Goal: Information Seeking & Learning: Learn about a topic

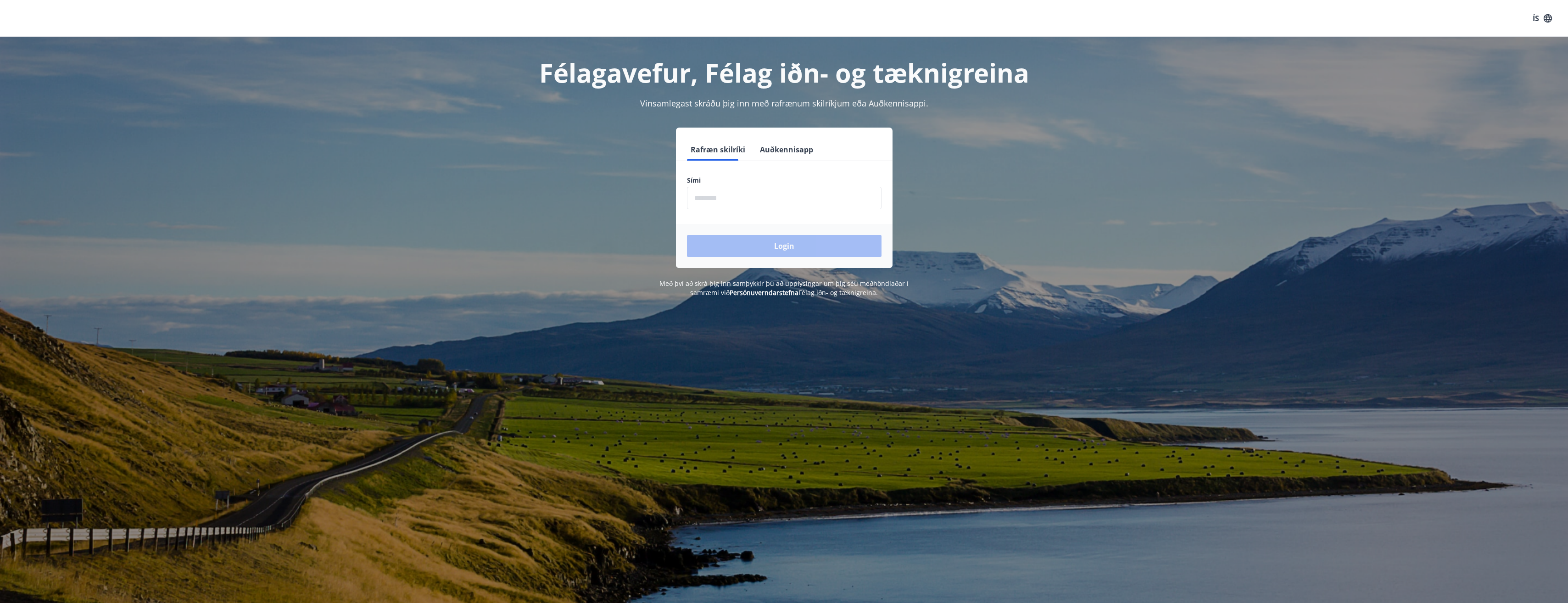
click at [719, 202] on input "phone" at bounding box center [784, 198] width 195 height 22
type input "********"
click at [687, 235] on button "Login" at bounding box center [784, 246] width 195 height 22
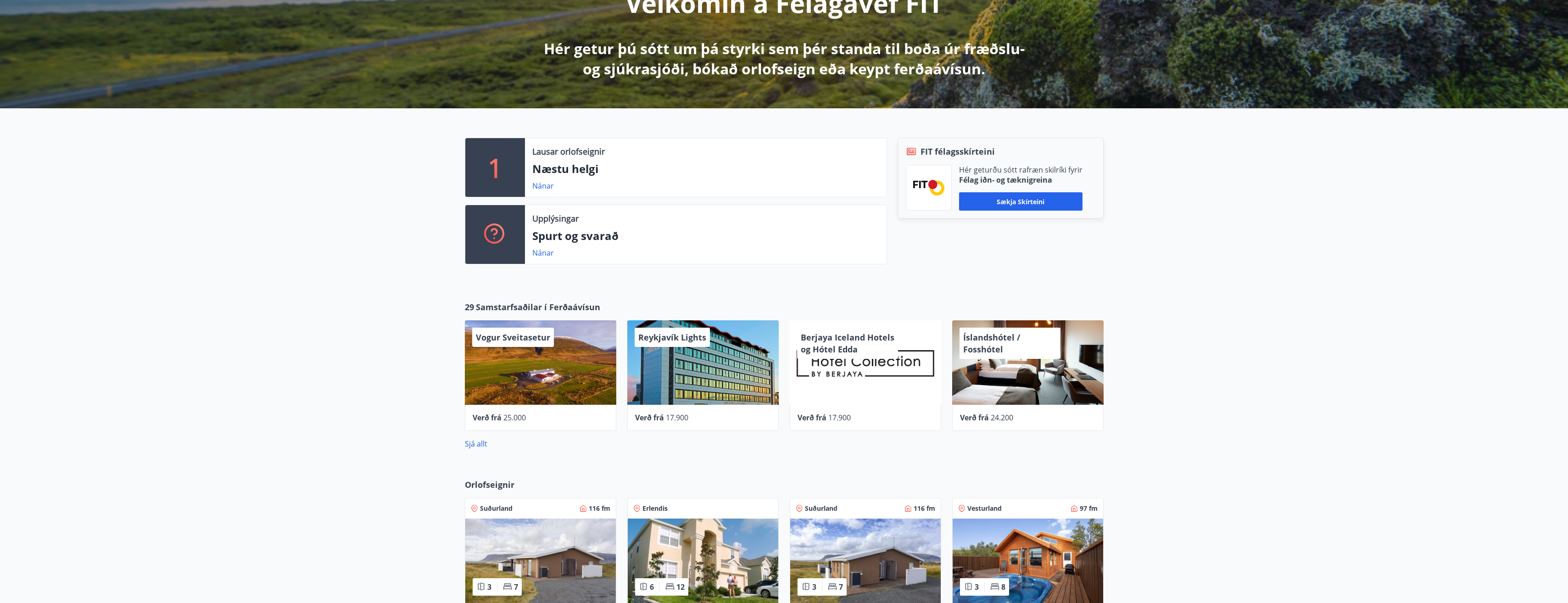
scroll to position [367, 0]
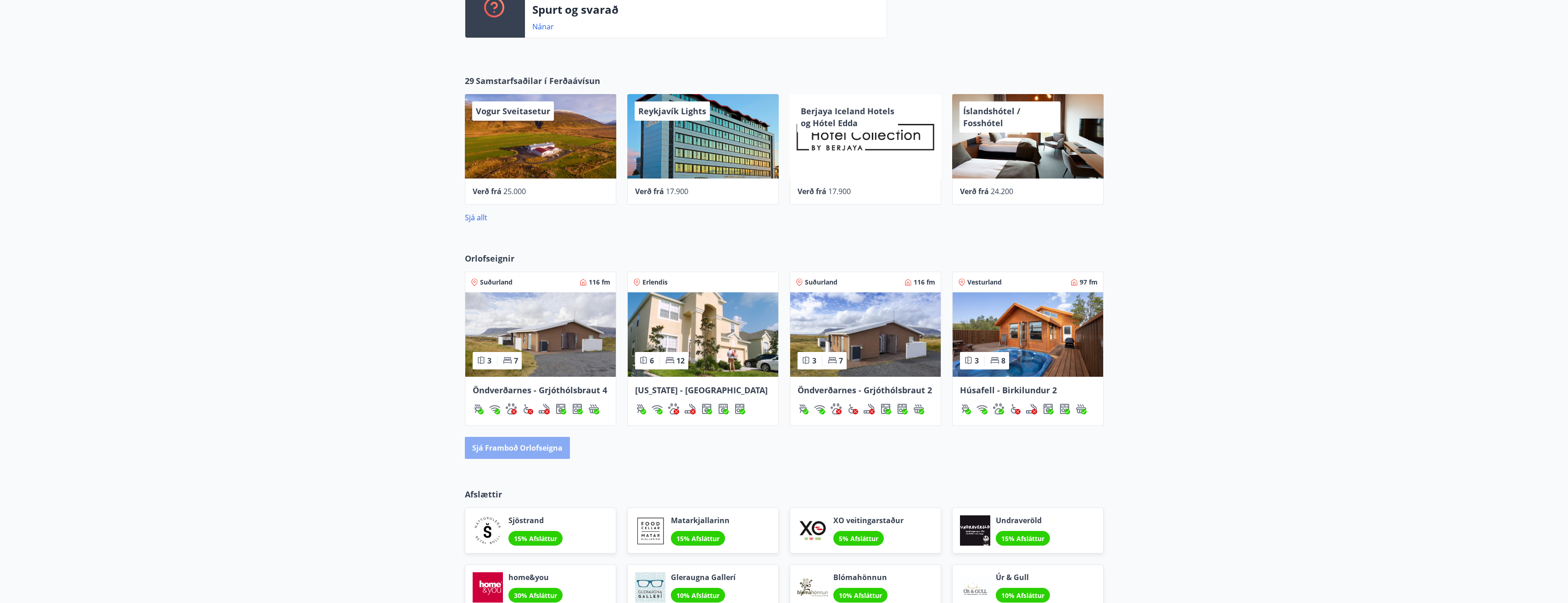
click at [525, 448] on button "Sjá framboð orlofseigna" at bounding box center [517, 447] width 105 height 22
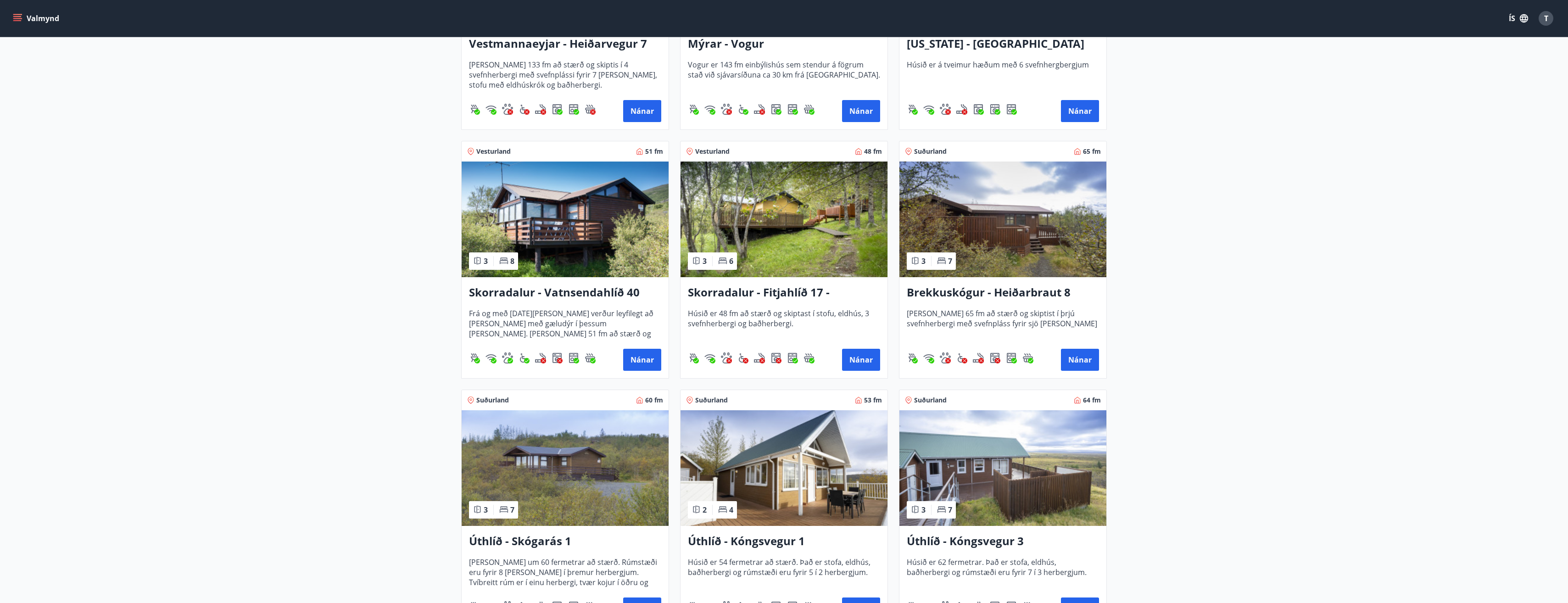
scroll to position [1147, 0]
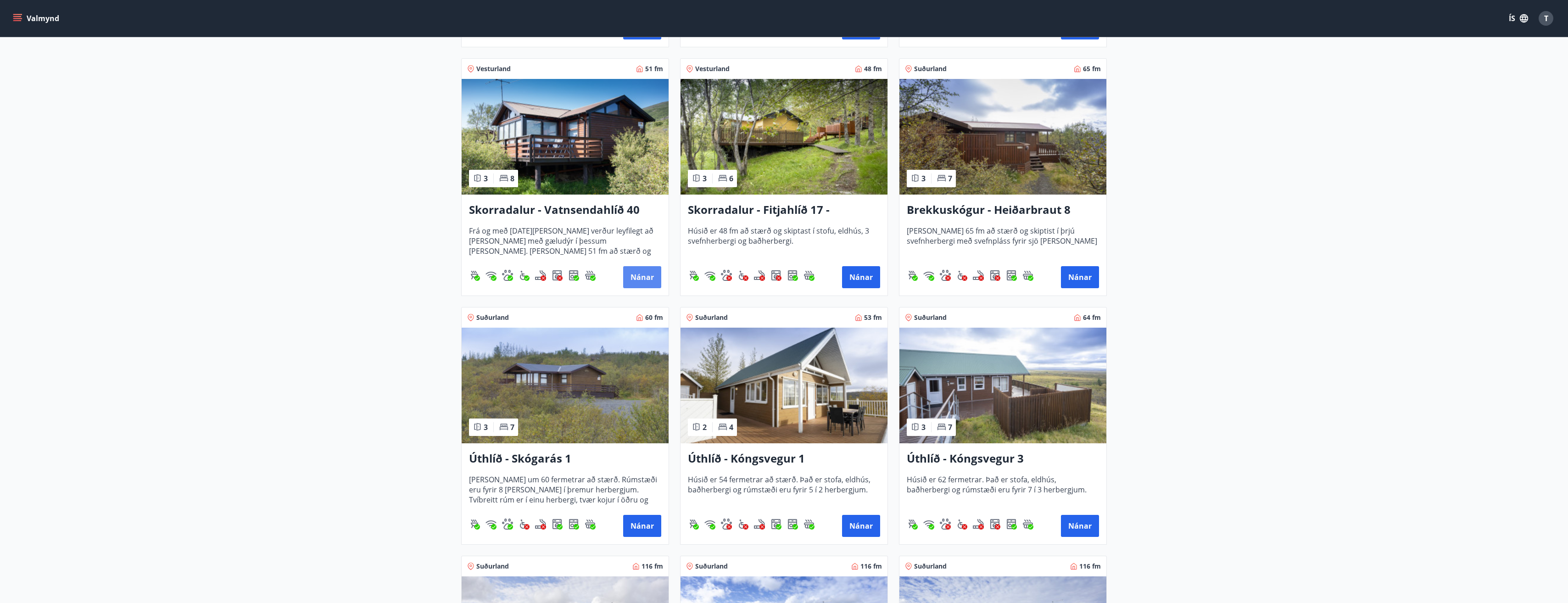
click at [637, 273] on button "Nánar" at bounding box center [642, 277] width 38 height 22
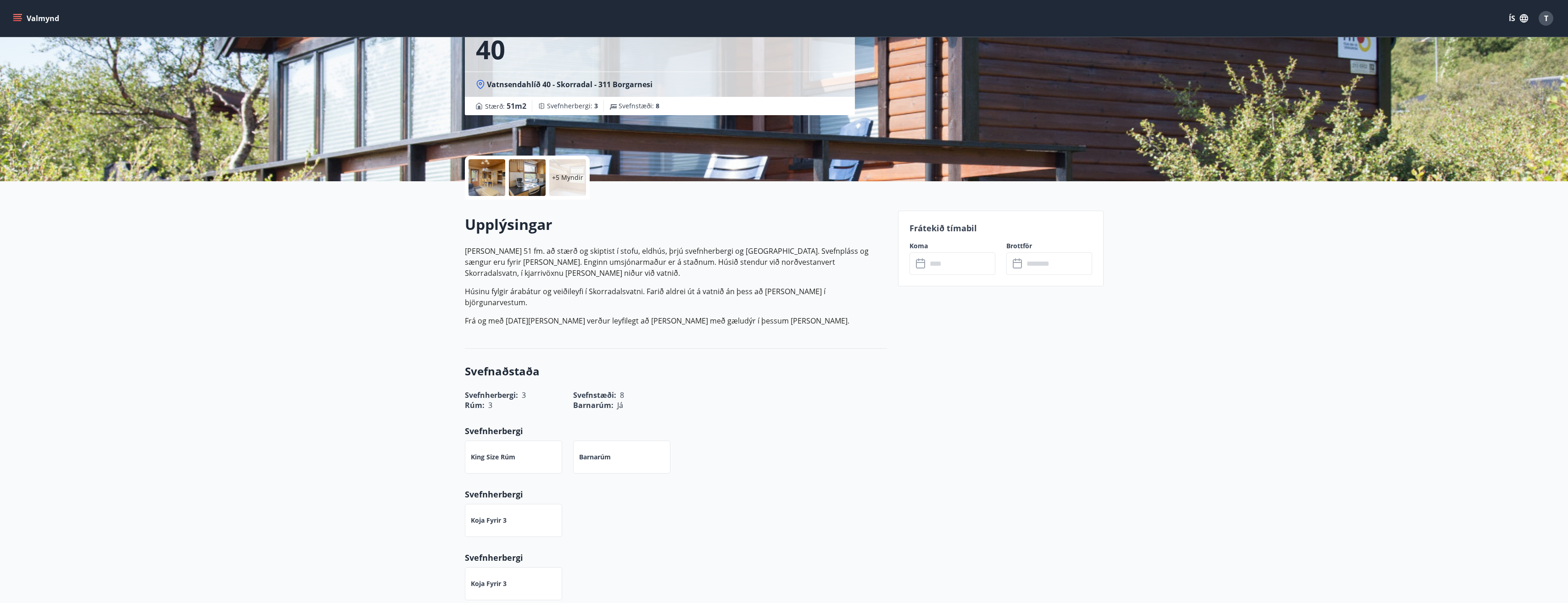
scroll to position [92, 0]
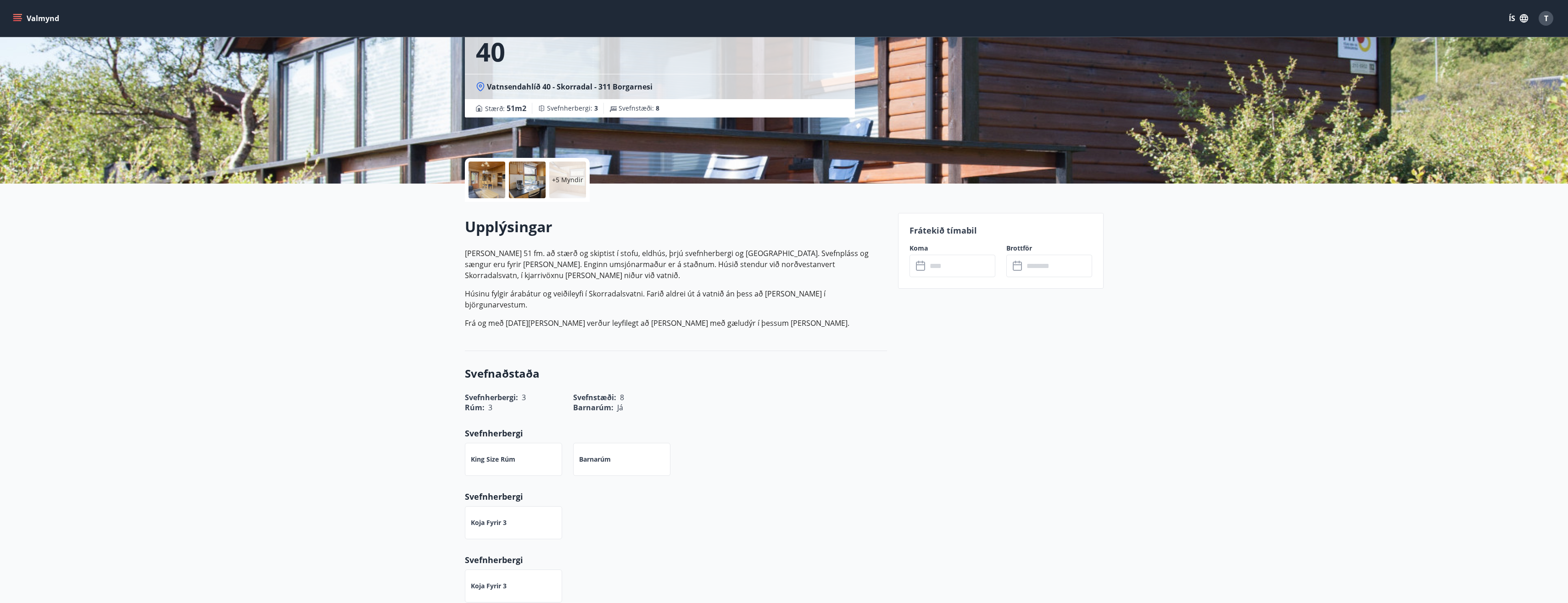
click at [947, 267] on input "text" at bounding box center [961, 266] width 69 height 22
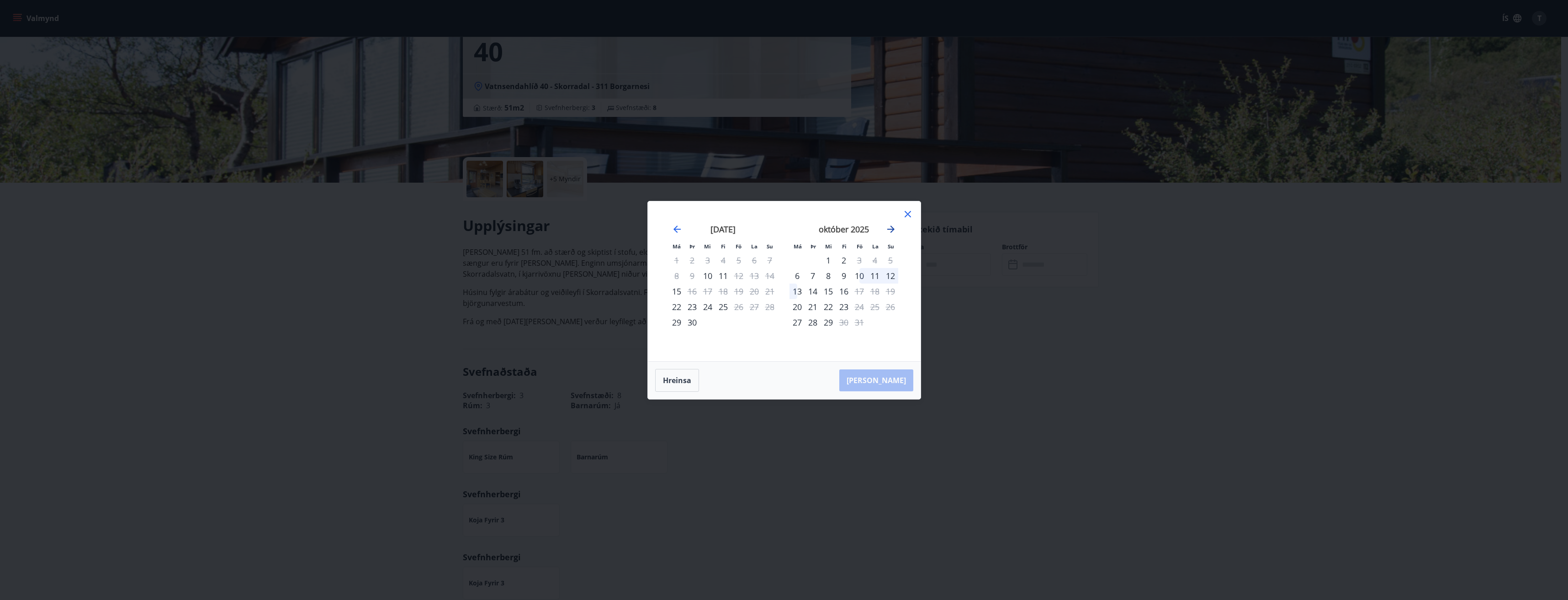
click at [890, 228] on icon "Move forward to switch to the next month." at bounding box center [891, 229] width 11 height 11
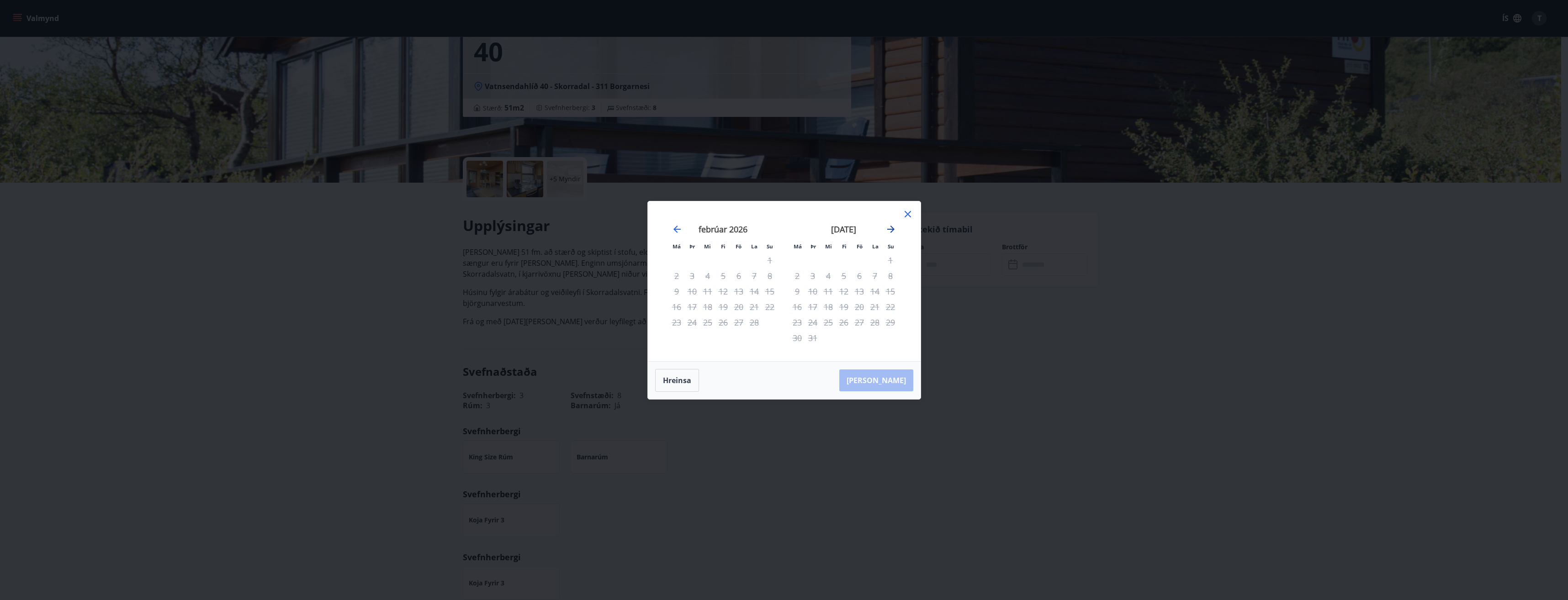
click at [890, 228] on icon "Move forward to switch to the next month." at bounding box center [891, 229] width 11 height 11
click at [906, 213] on icon at bounding box center [908, 214] width 7 height 7
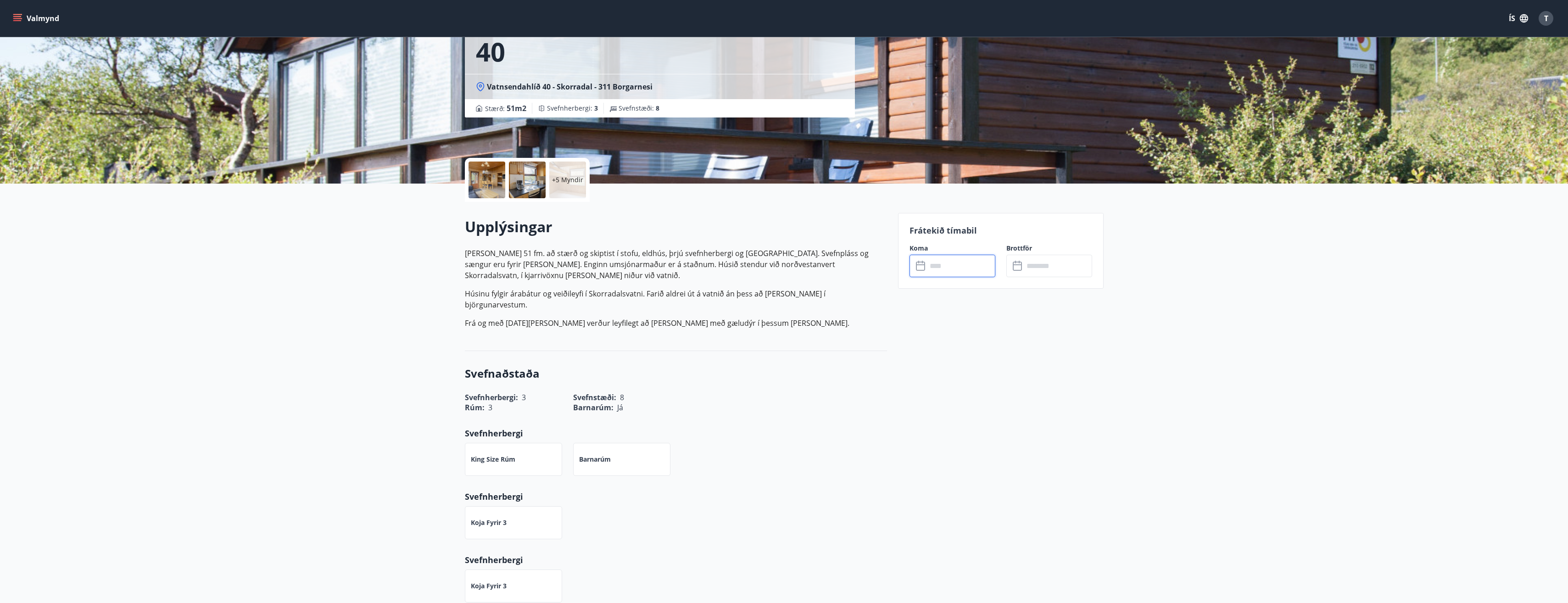
click at [944, 268] on input "text" at bounding box center [961, 266] width 69 height 22
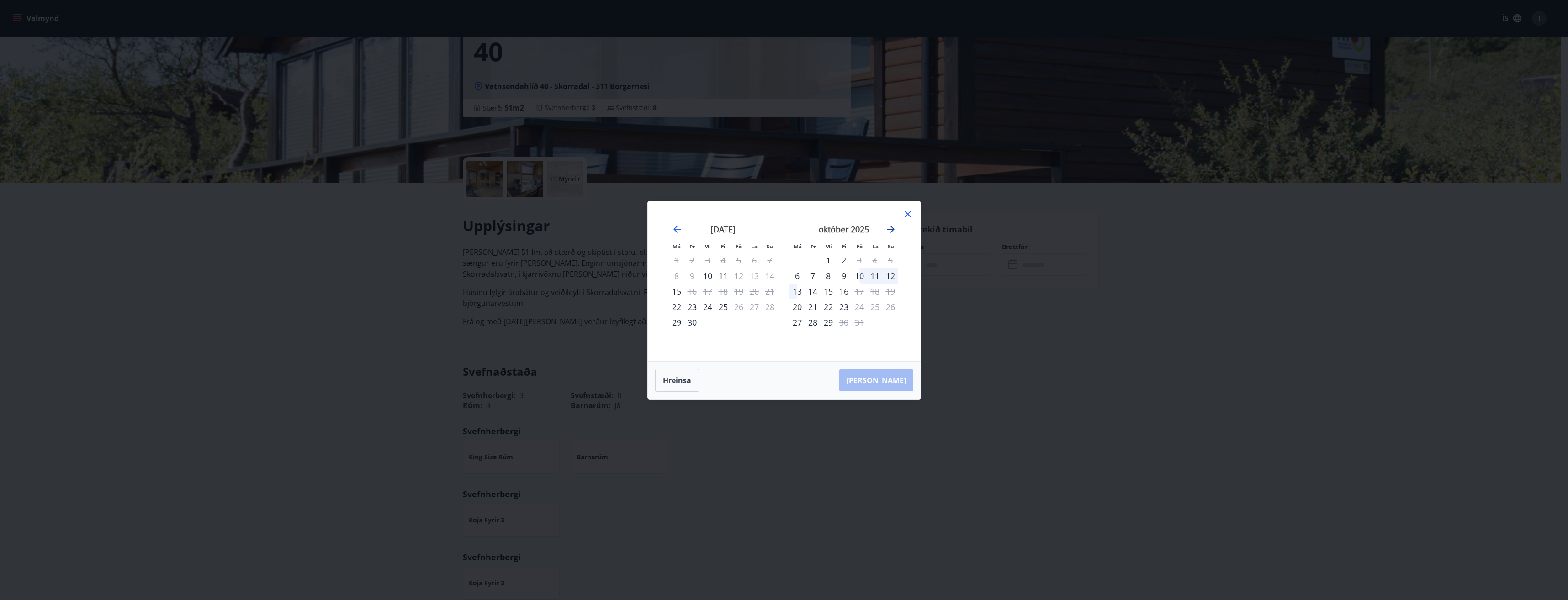
click at [890, 228] on icon "Move forward to switch to the next month." at bounding box center [891, 229] width 11 height 11
click at [912, 214] on icon at bounding box center [908, 214] width 11 height 11
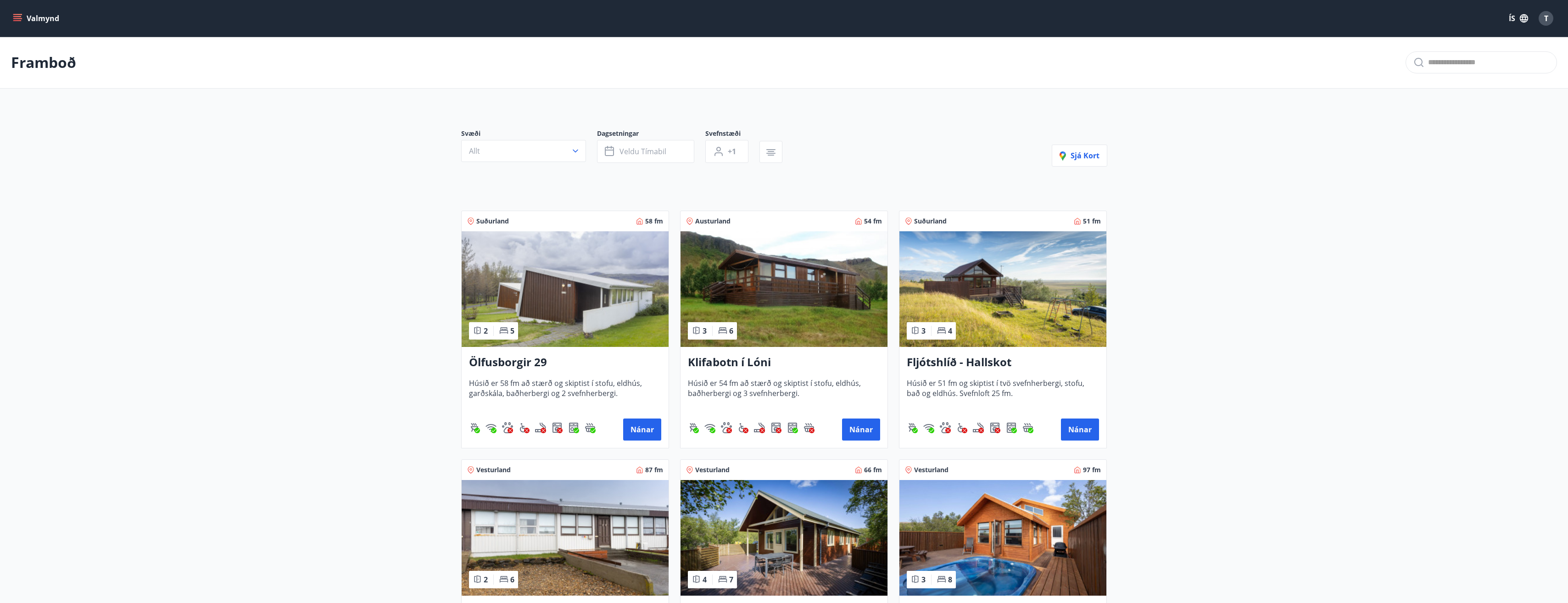
click at [17, 17] on icon "menu" at bounding box center [17, 16] width 9 height 1
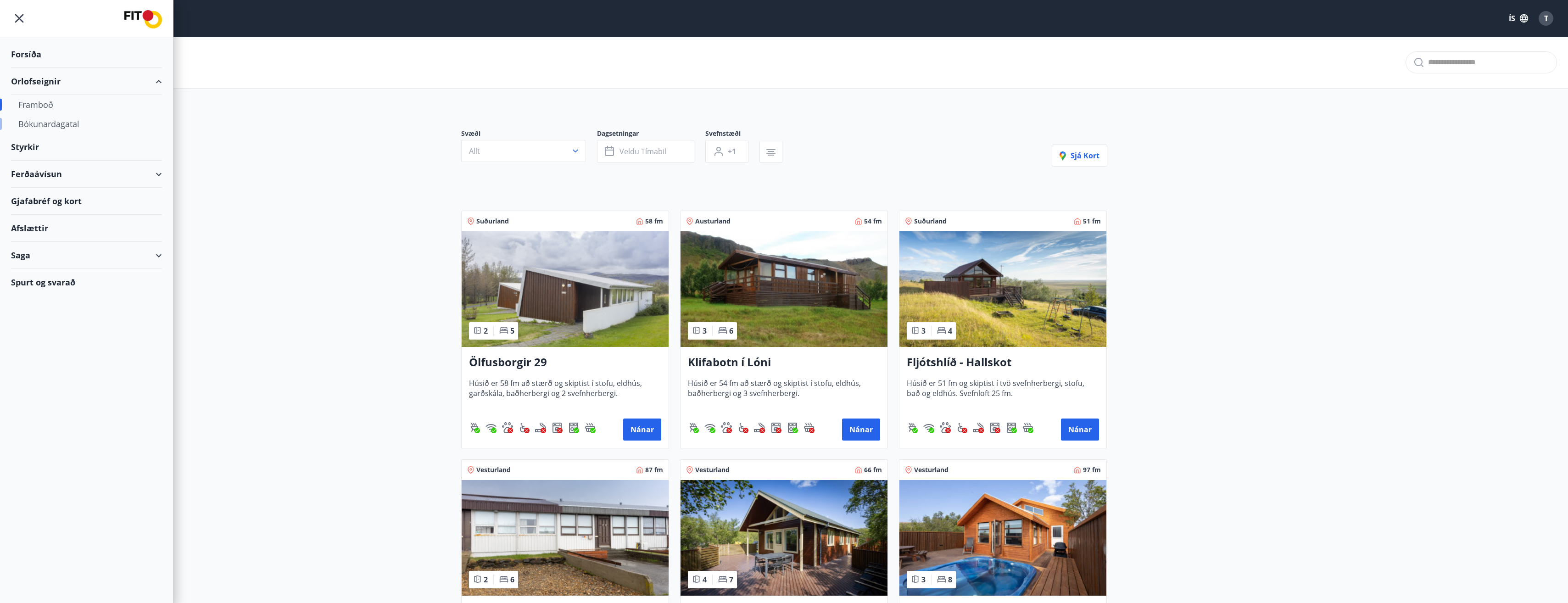
click at [37, 125] on div "Bókunardagatal" at bounding box center [87, 124] width 136 height 19
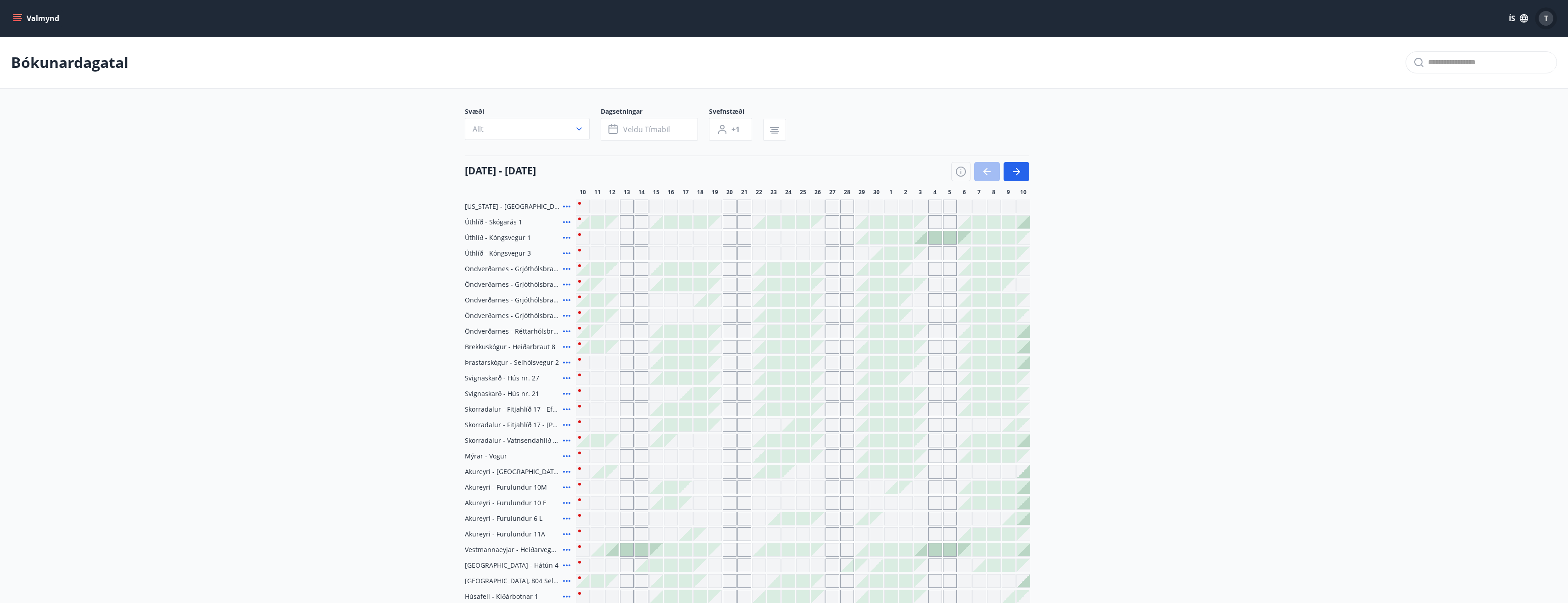
click at [1546, 20] on span "T" at bounding box center [1546, 18] width 4 height 10
click at [15, 19] on div at bounding box center [787, 301] width 1575 height 603
click at [15, 18] on icon "menu" at bounding box center [18, 18] width 10 height 1
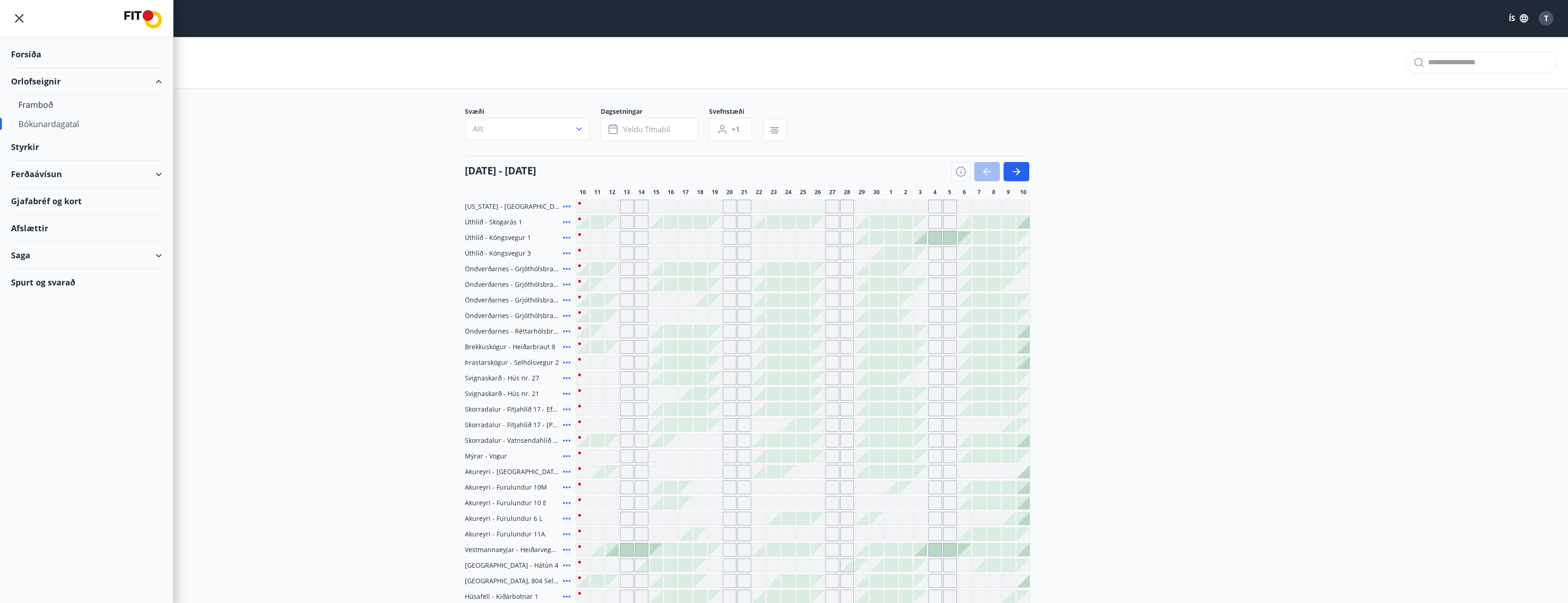
click at [31, 201] on div "Gjafabréf og kort" at bounding box center [87, 201] width 151 height 27
click at [15, 13] on icon "menu" at bounding box center [19, 18] width 17 height 17
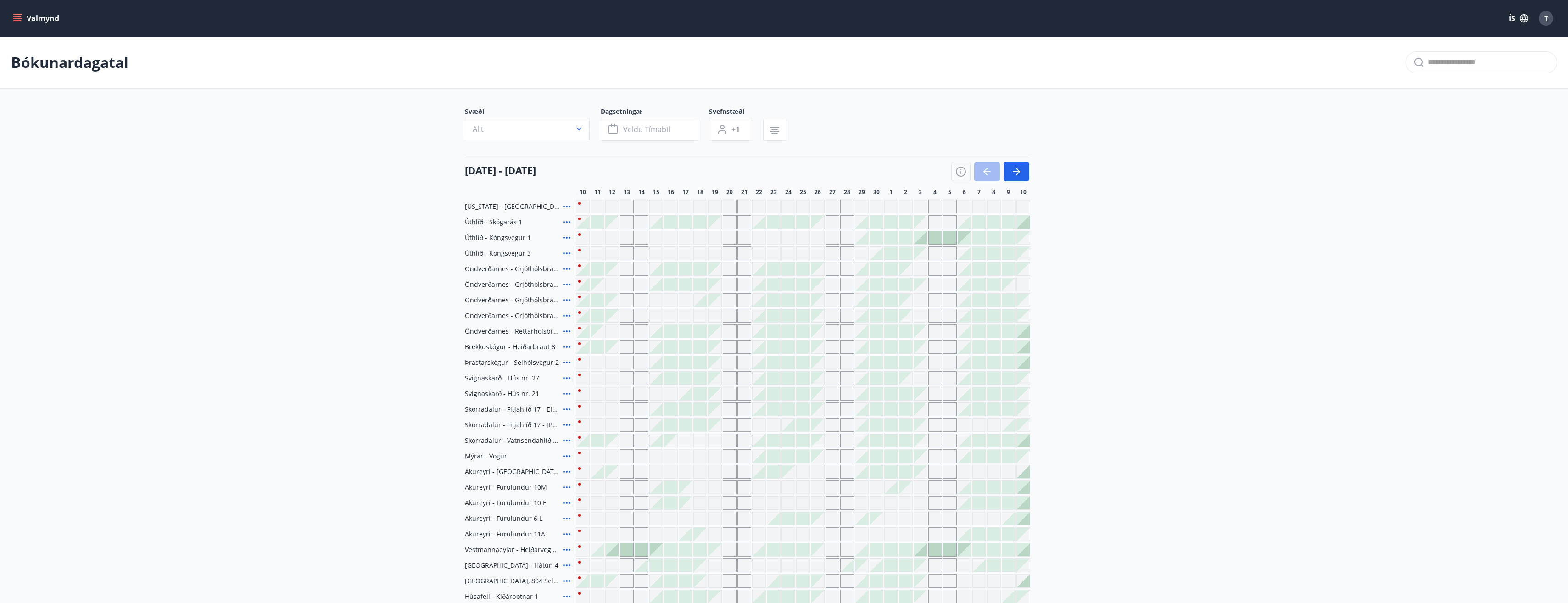
click at [17, 17] on icon "menu" at bounding box center [17, 16] width 9 height 1
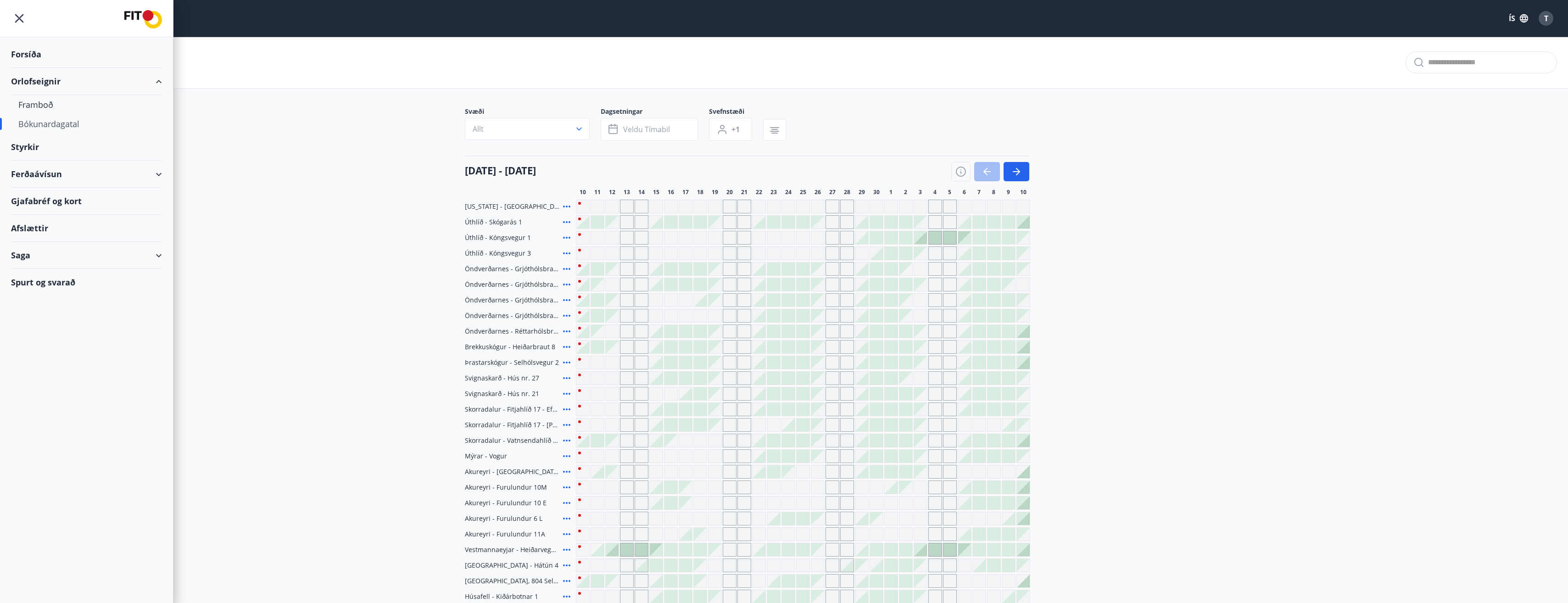
click at [26, 56] on div "Forsíða" at bounding box center [87, 54] width 151 height 27
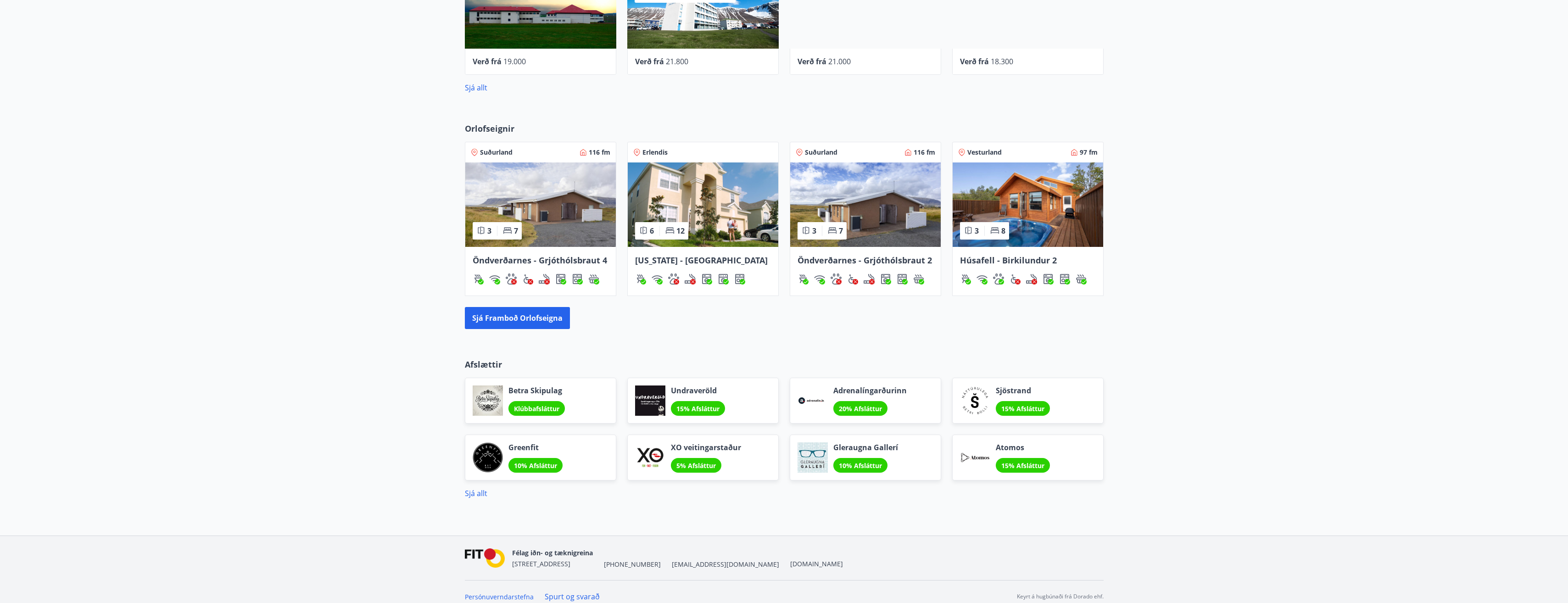
scroll to position [507, 0]
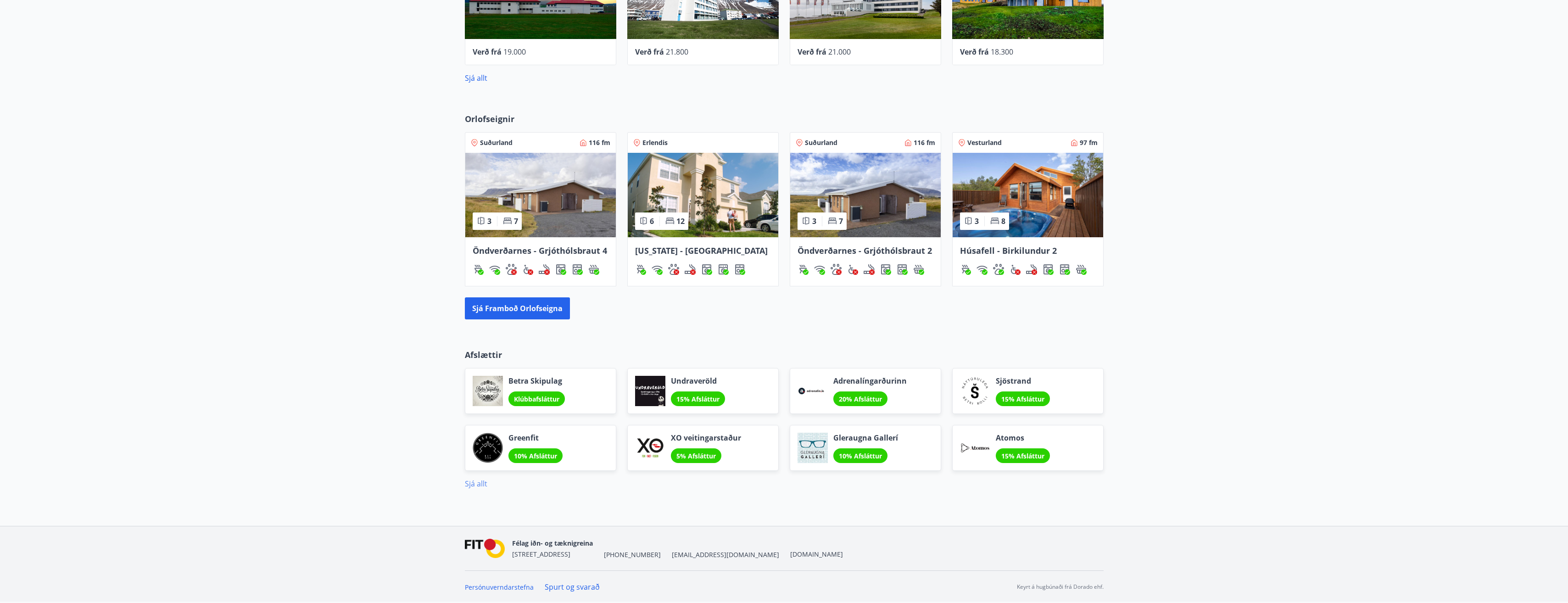
click at [476, 485] on link "Sjá allt" at bounding box center [476, 483] width 22 height 10
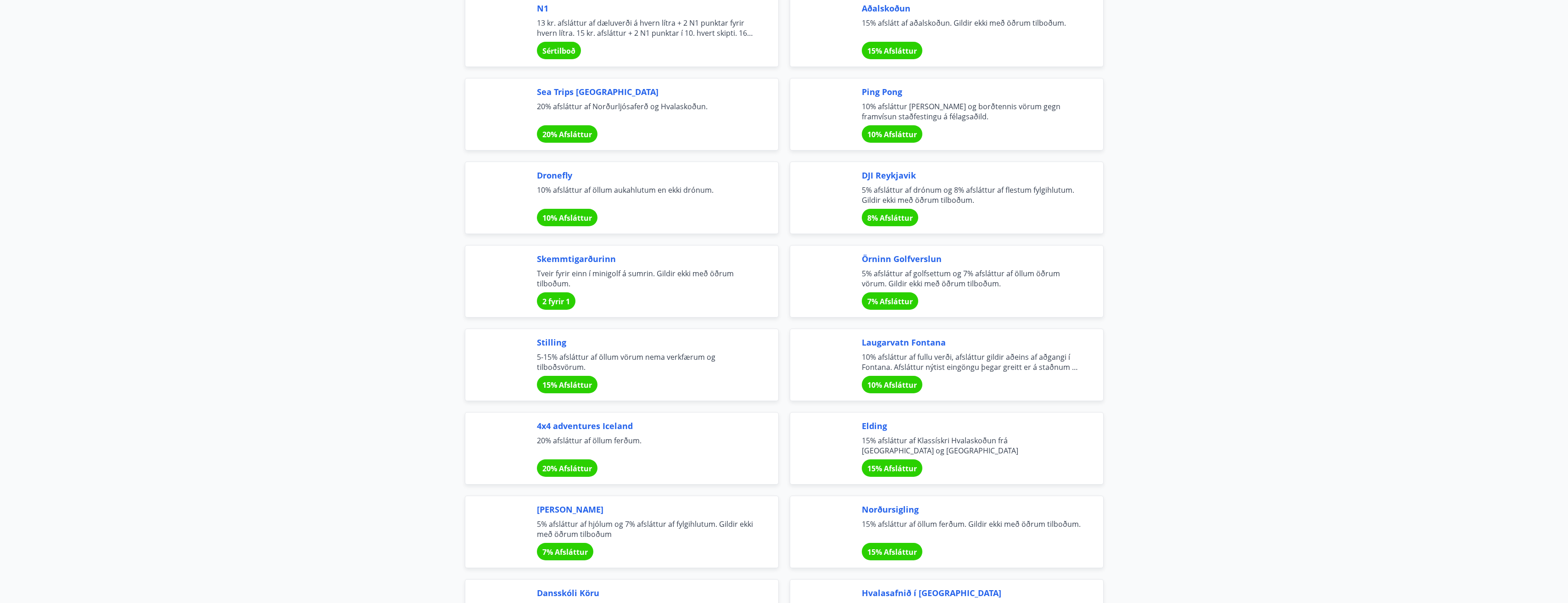
scroll to position [1927, 0]
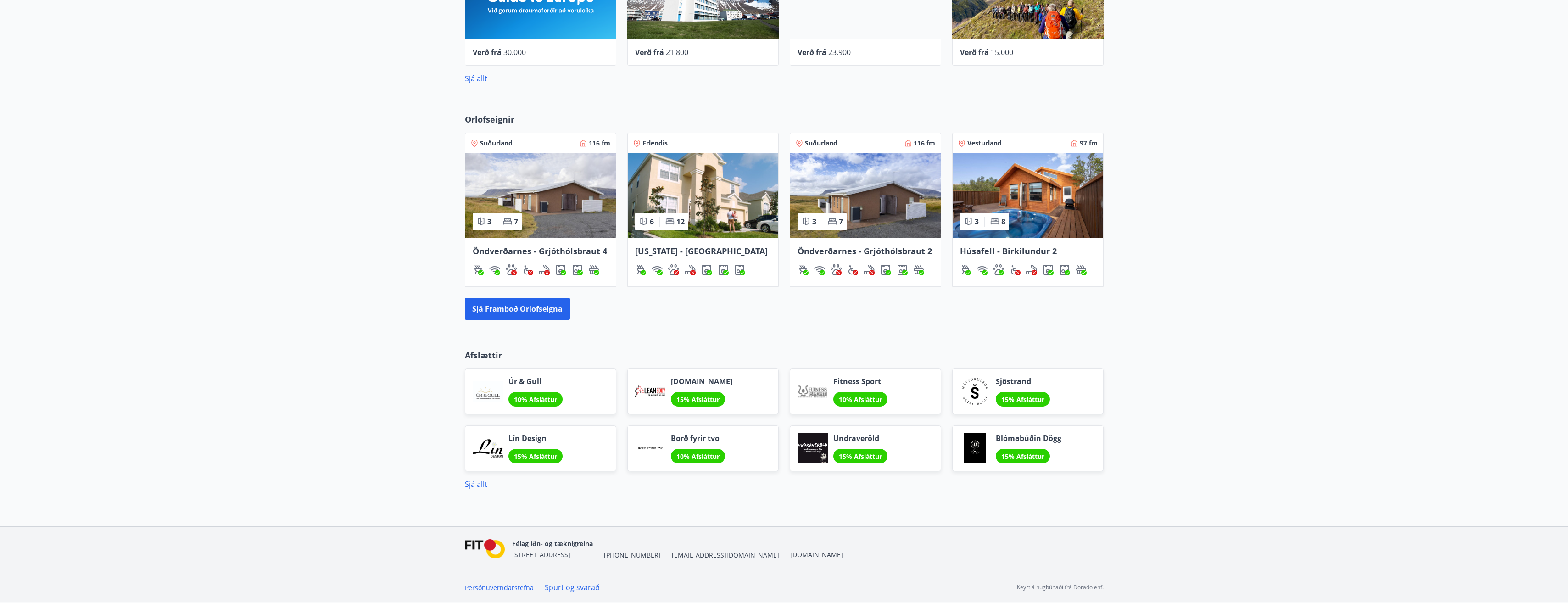
scroll to position [507, 0]
click at [473, 482] on link "Sjá allt" at bounding box center [476, 483] width 22 height 10
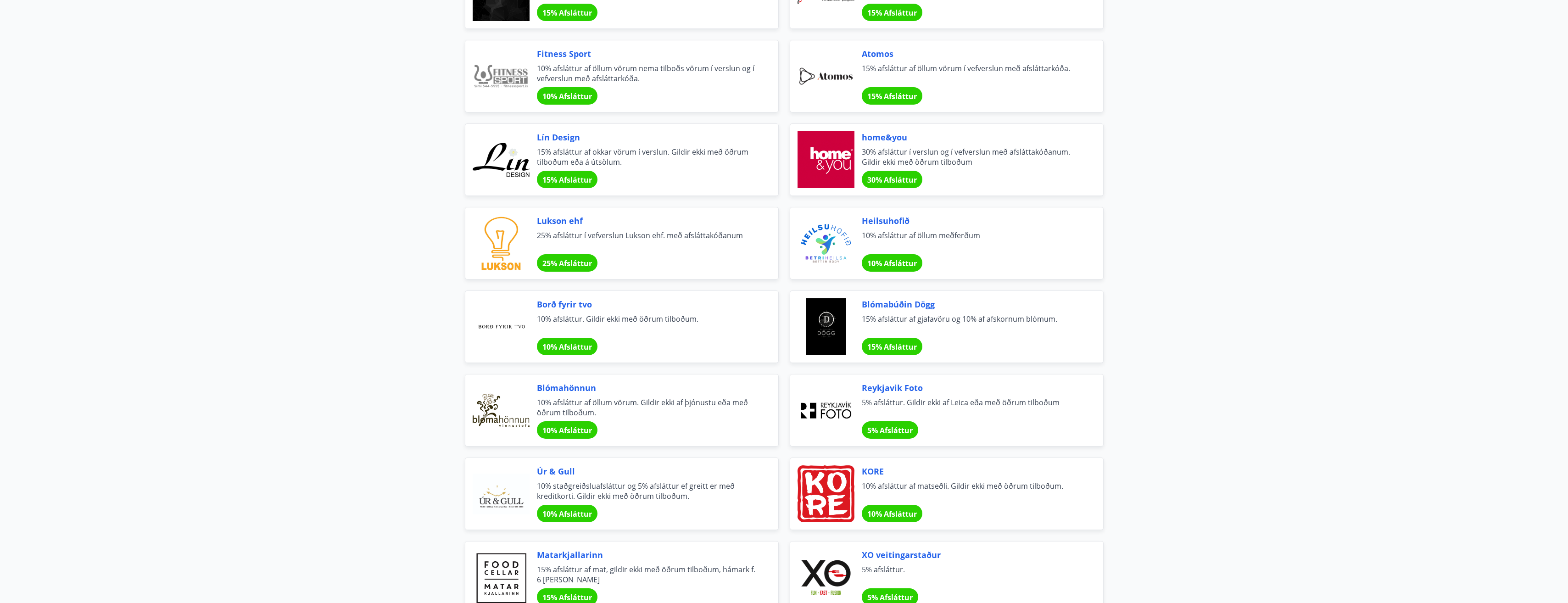
scroll to position [367, 0]
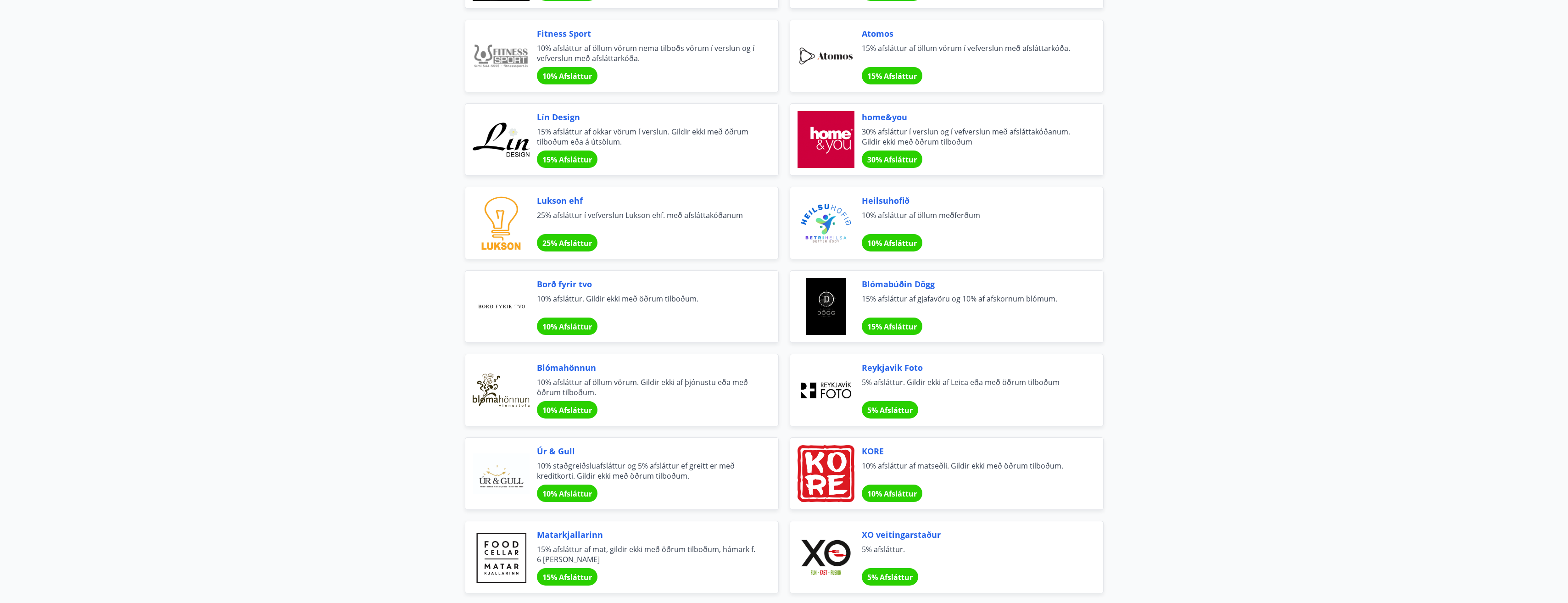
scroll to position [353, 0]
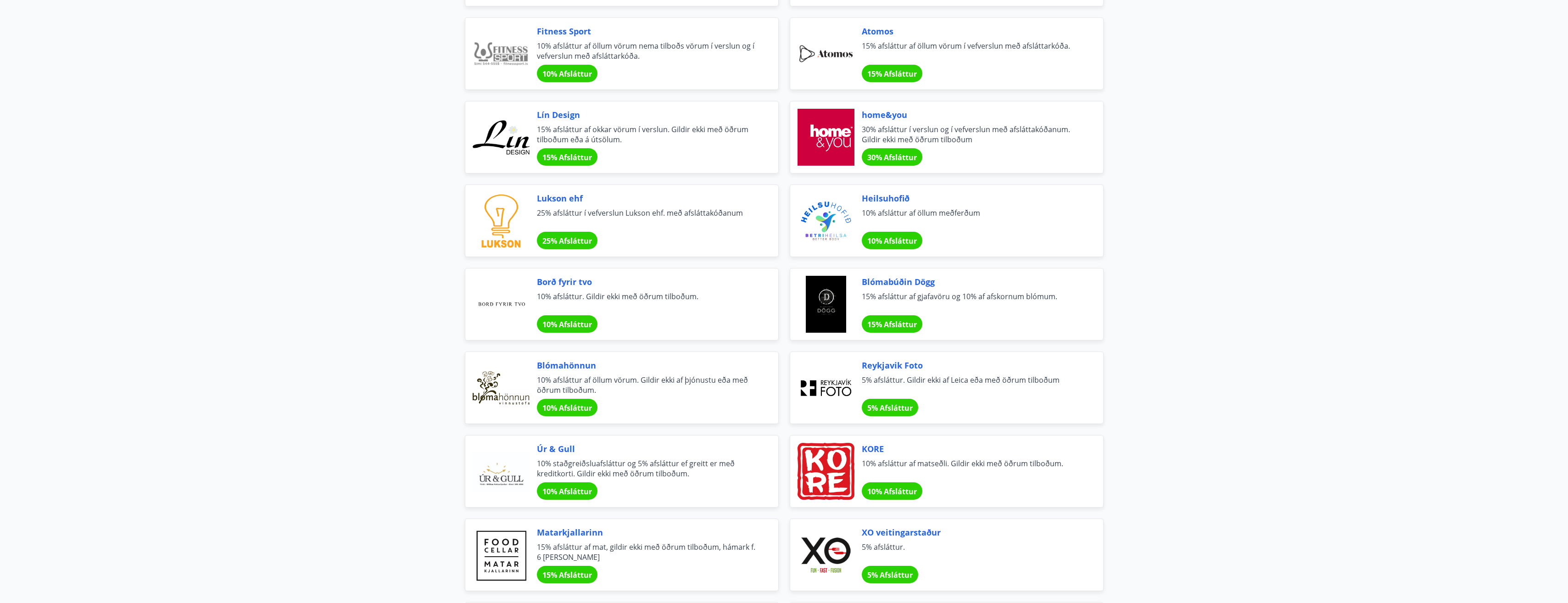
click at [896, 160] on span "30% Afsláttur" at bounding box center [892, 157] width 50 height 10
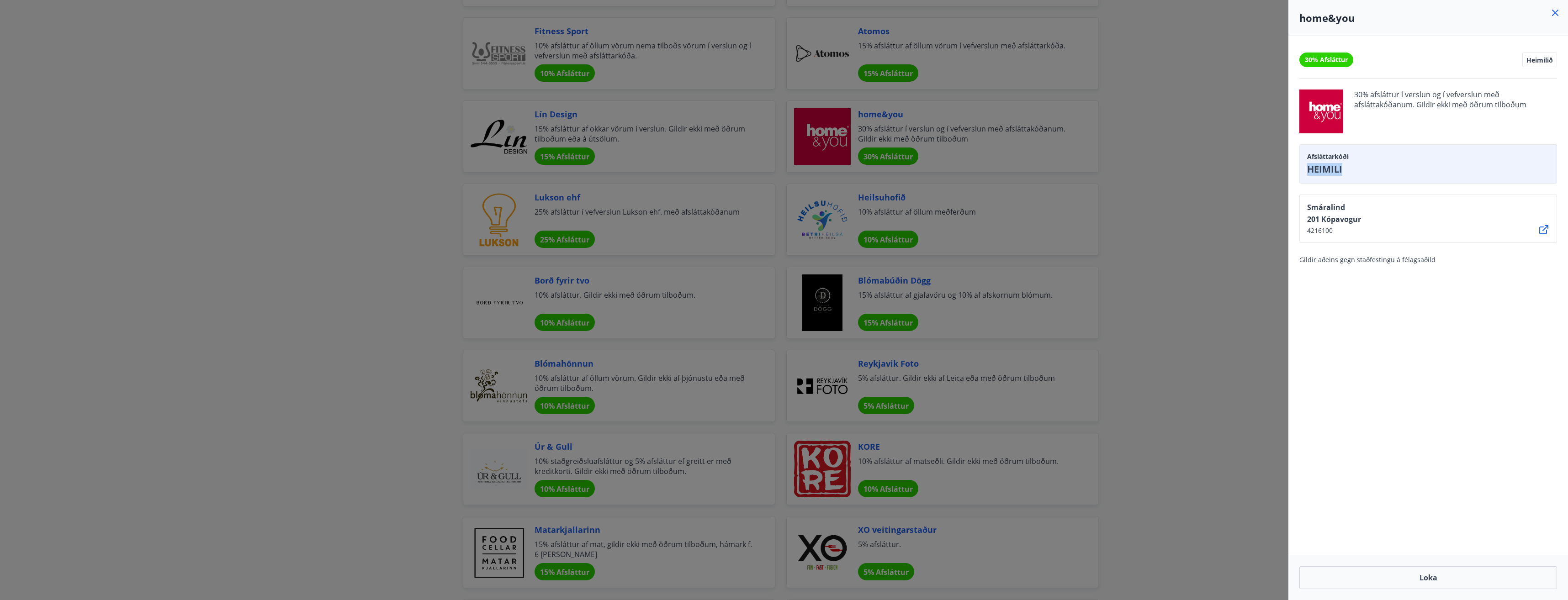
drag, startPoint x: 1345, startPoint y: 173, endPoint x: 1309, endPoint y: 172, distance: 36.0
click at [1309, 172] on span "HEIMILI" at bounding box center [1429, 169] width 242 height 12
copy span "HEIMILI"
click at [1427, 579] on button "Loka" at bounding box center [1429, 577] width 258 height 23
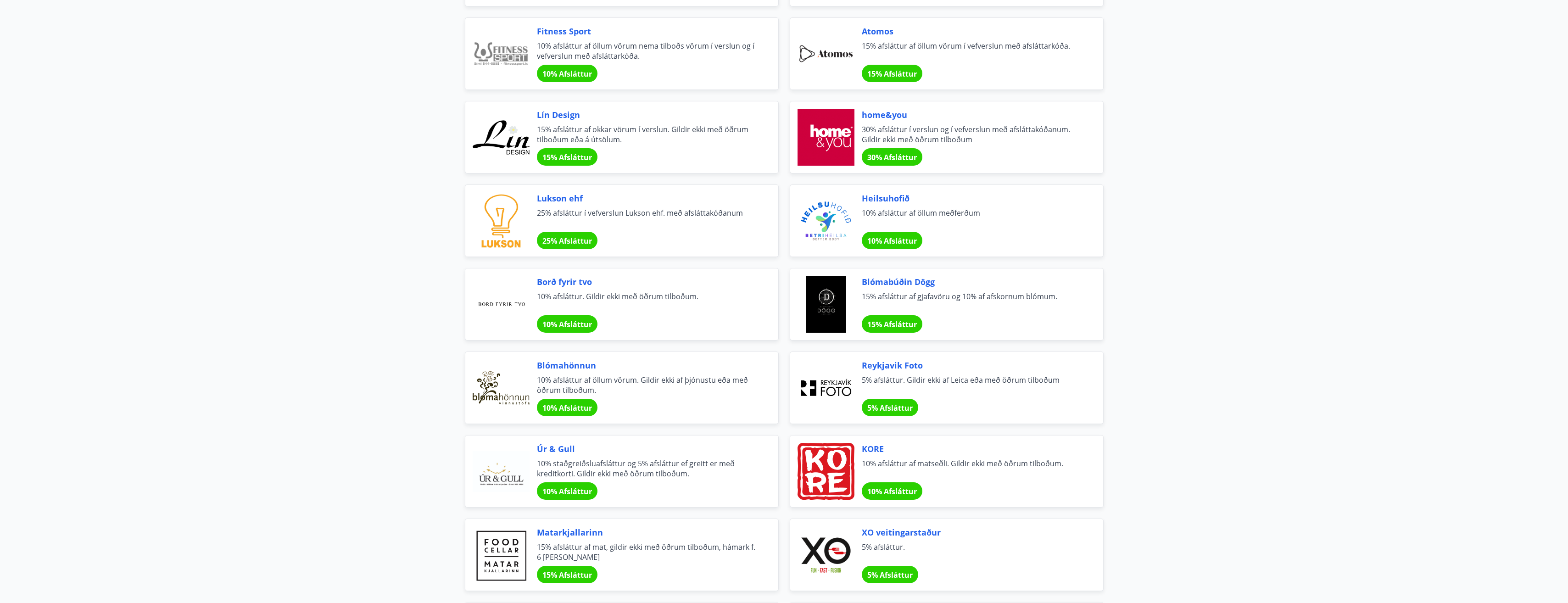
click at [555, 160] on span "15% Afsláttur" at bounding box center [567, 157] width 50 height 10
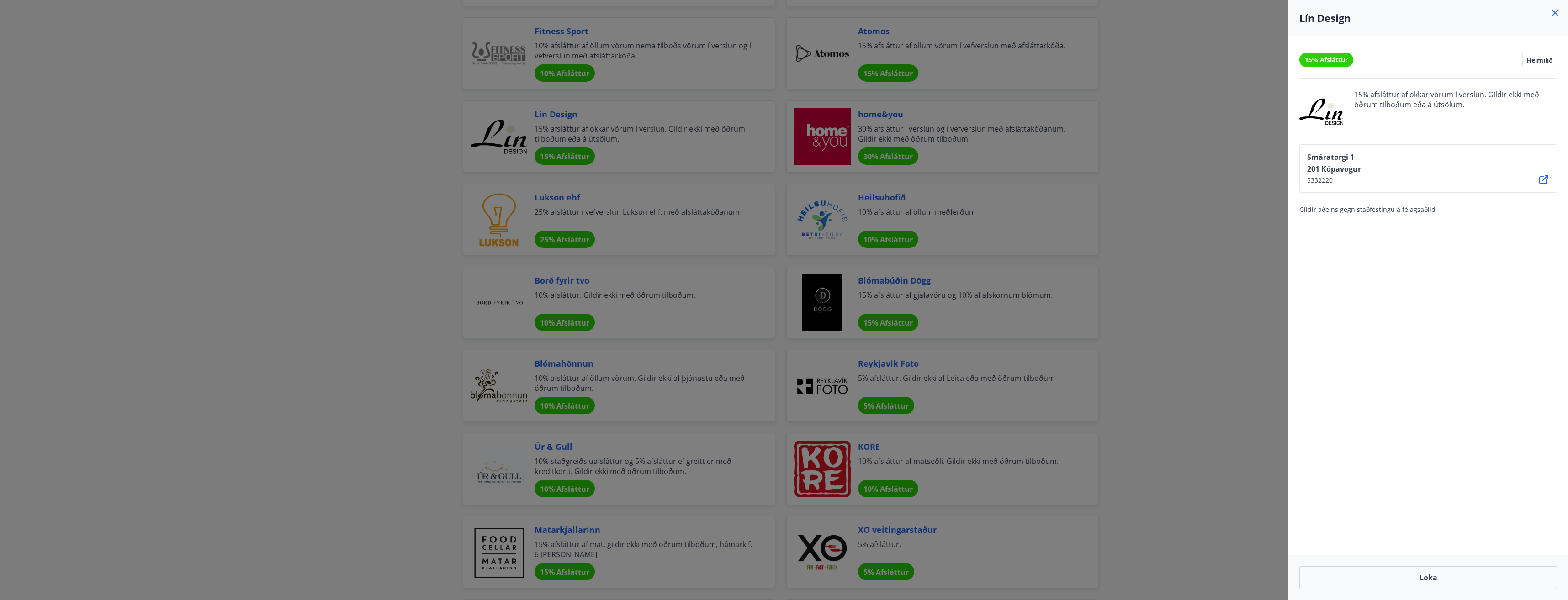
click at [1255, 110] on div at bounding box center [784, 300] width 1568 height 600
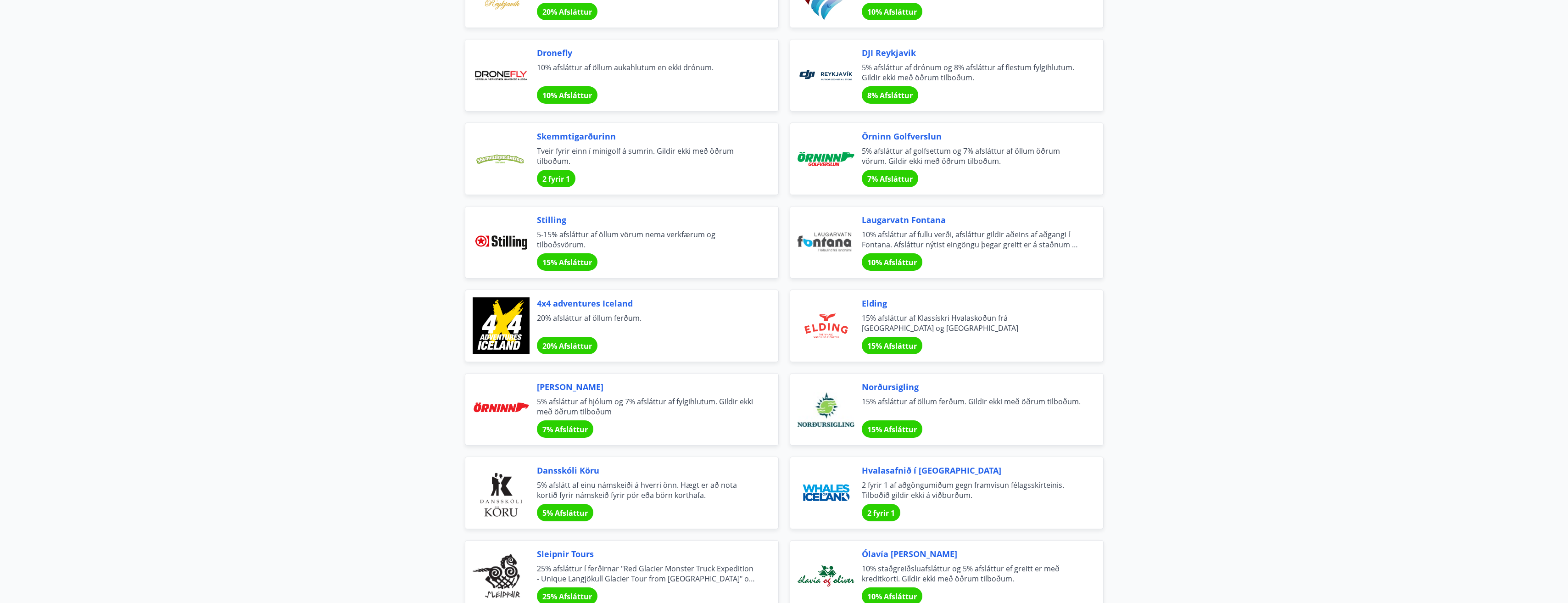
scroll to position [2004, 0]
